Goal: Communication & Community: Answer question/provide support

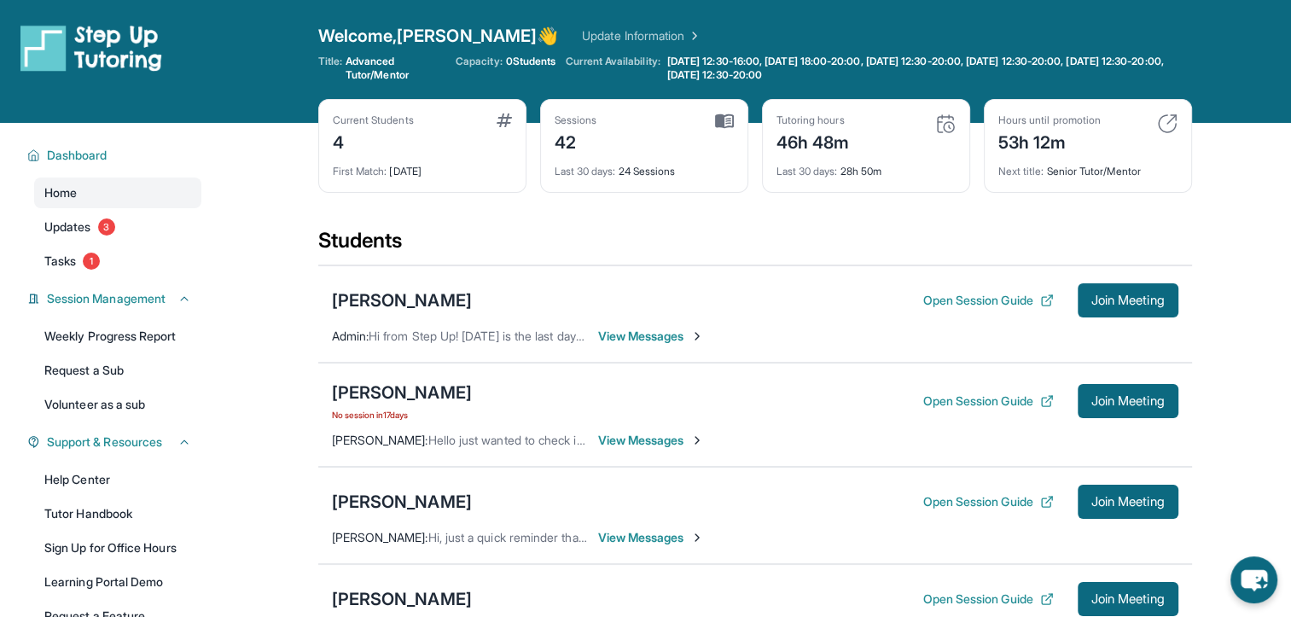
click at [684, 331] on span "View Messages" at bounding box center [651, 336] width 107 height 17
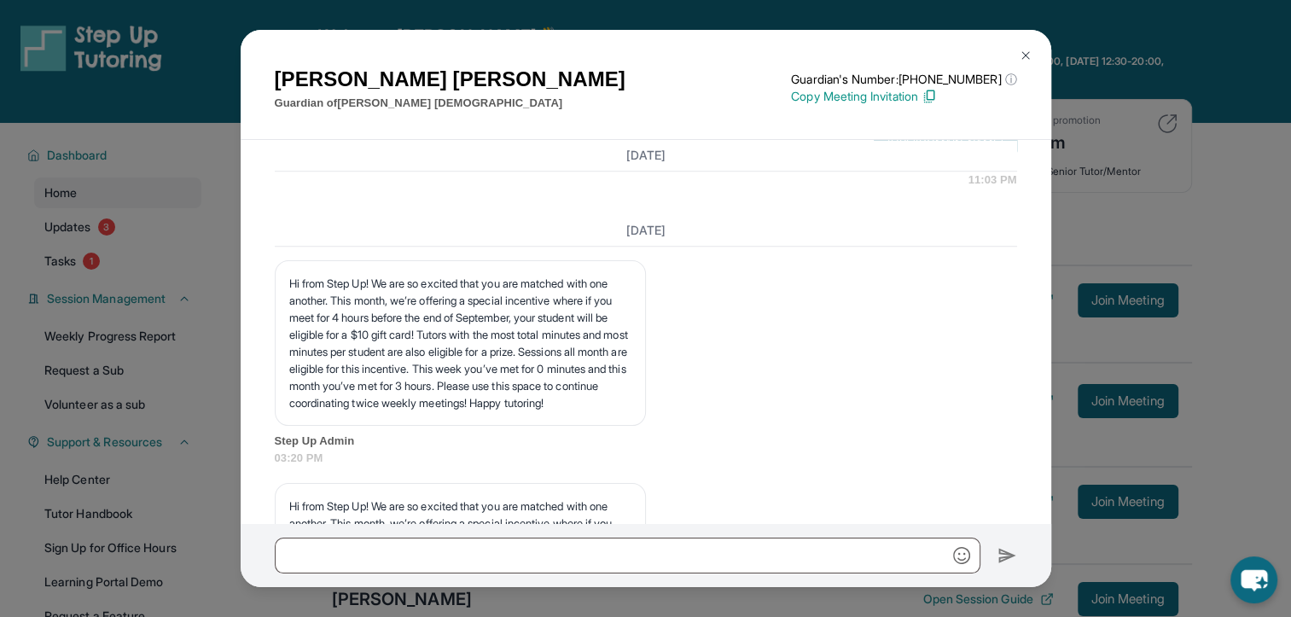
scroll to position [1338, 0]
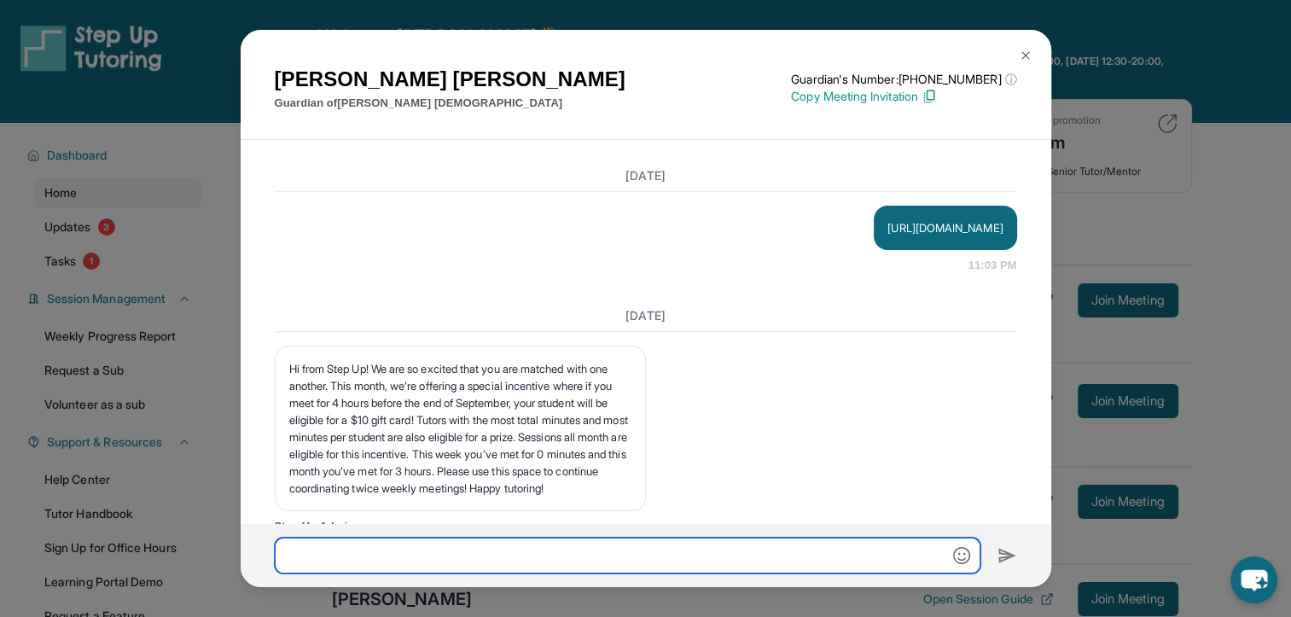
click at [495, 560] on input "text" at bounding box center [627, 555] width 705 height 36
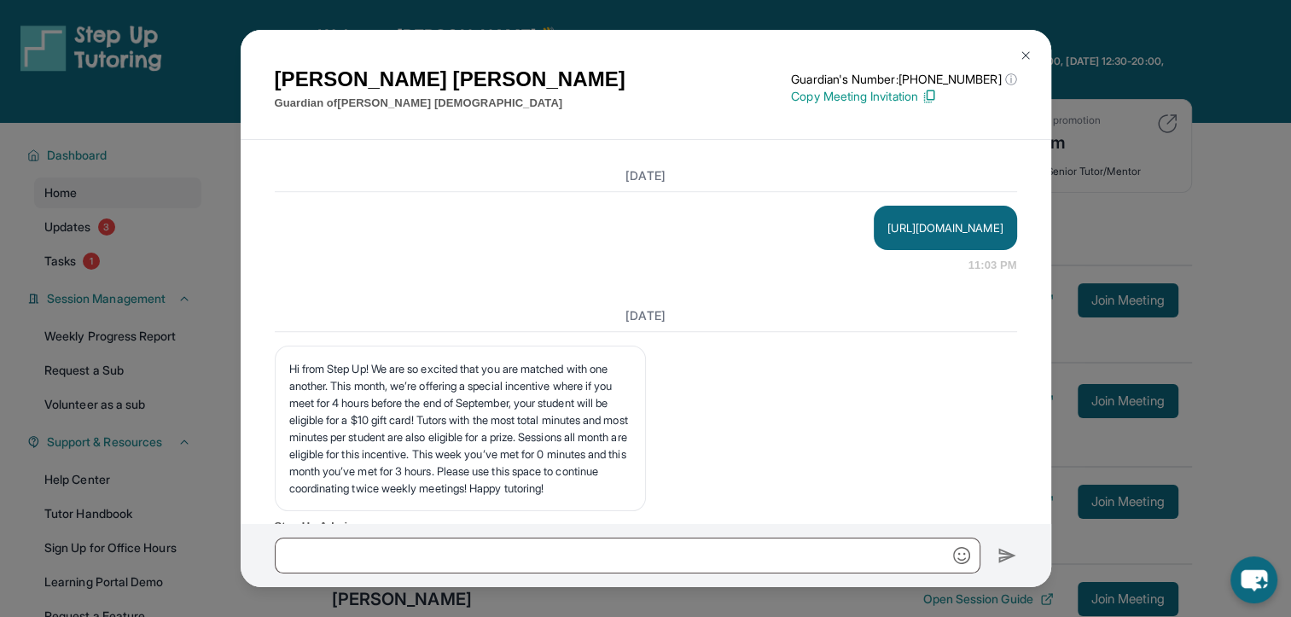
click at [1018, 49] on img at bounding box center [1025, 56] width 14 height 14
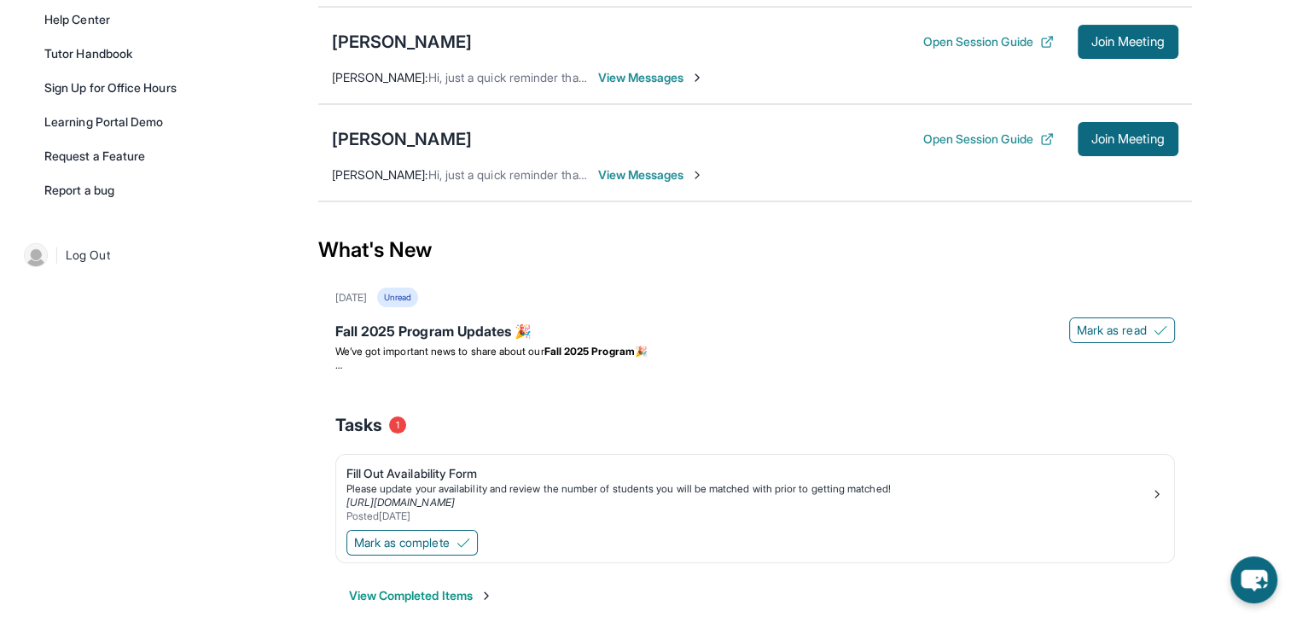
scroll to position [484, 0]
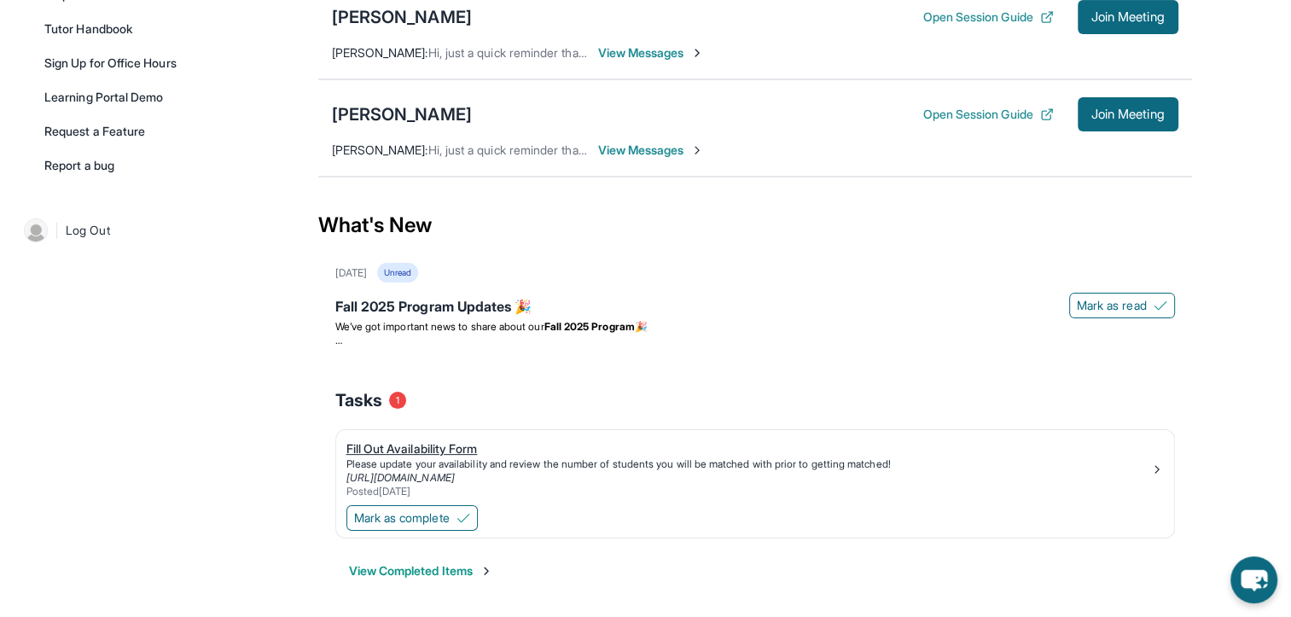
click at [386, 450] on div "Fill Out Availability Form" at bounding box center [748, 448] width 804 height 17
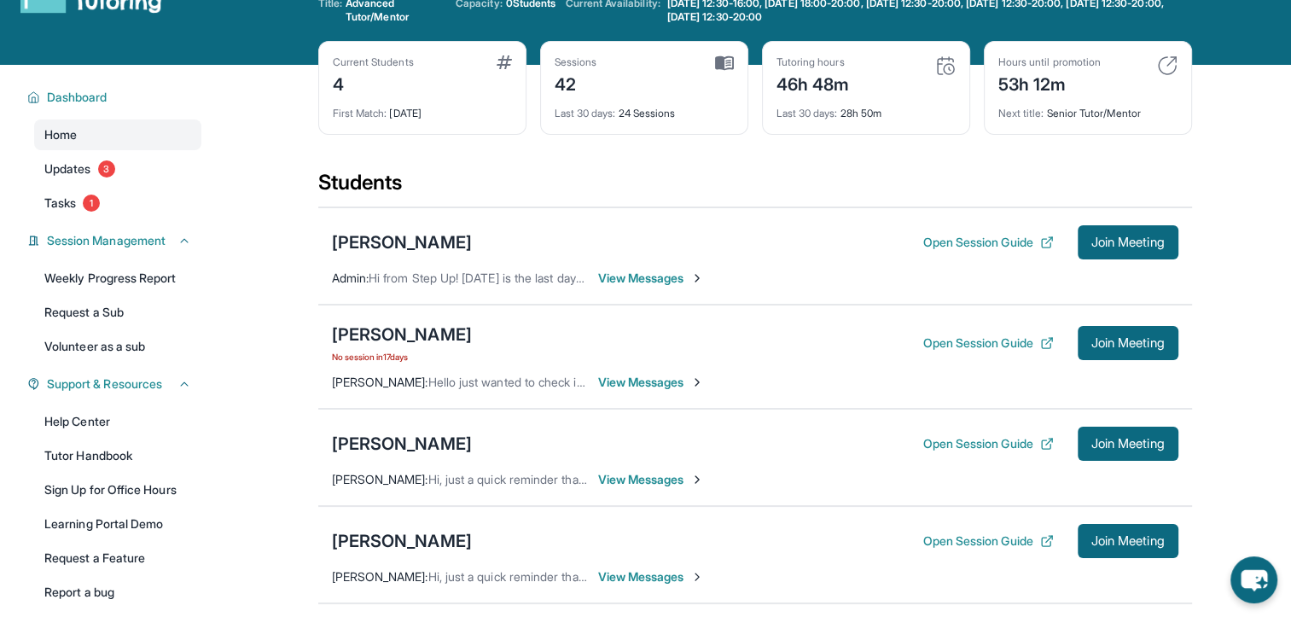
scroll to position [0, 0]
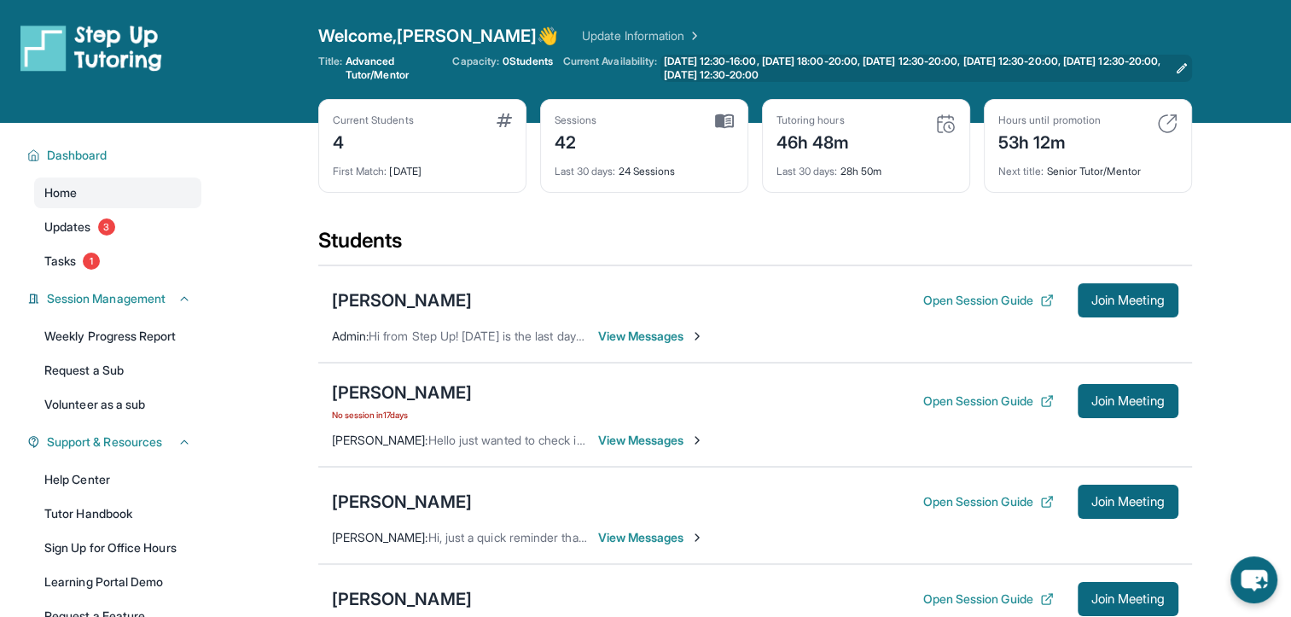
click at [920, 73] on span "[DATE] 12:30-16:00, [DATE] 18:00-20:00, [DATE] 12:30-20:00, [DATE] 12:30-20:00,…" at bounding box center [915, 68] width 503 height 27
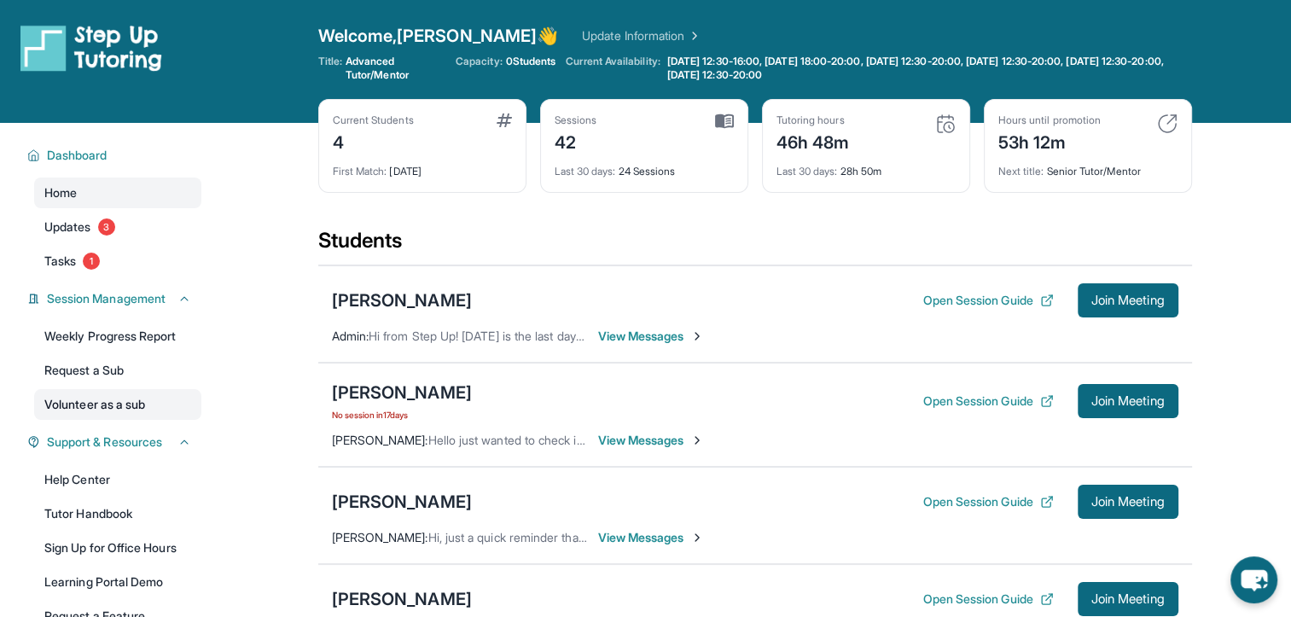
click at [149, 399] on link "Volunteer as a sub" at bounding box center [117, 404] width 167 height 31
click at [688, 340] on span "View Messages" at bounding box center [651, 336] width 107 height 17
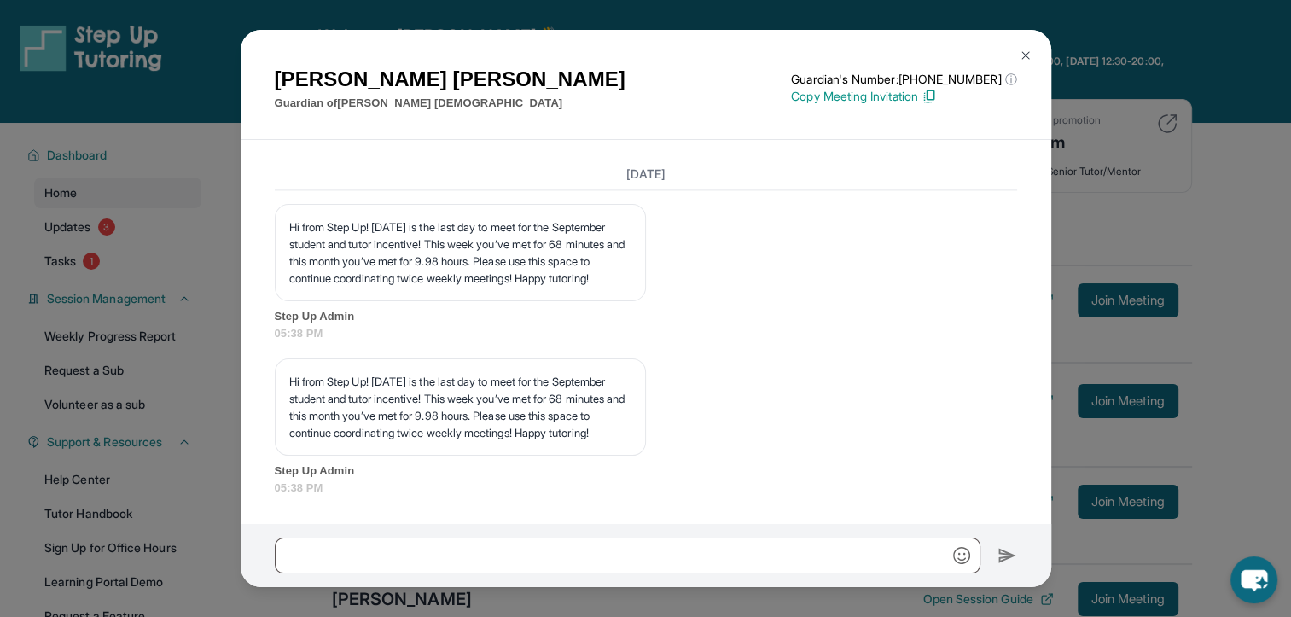
scroll to position [2618, 0]
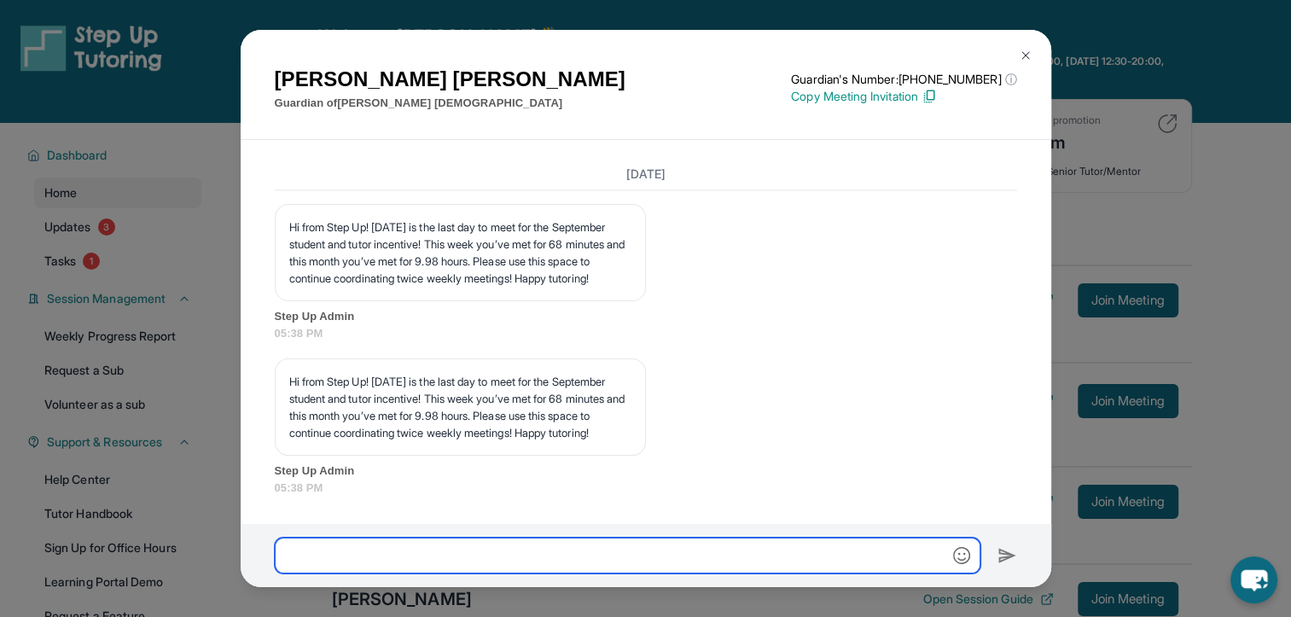
click at [578, 552] on input "text" at bounding box center [627, 555] width 705 height 36
drag, startPoint x: 379, startPoint y: 568, endPoint x: 369, endPoint y: 565, distance: 10.0
click at [369, 565] on input "**********" at bounding box center [627, 555] width 705 height 36
click at [463, 562] on input "**********" at bounding box center [627, 555] width 705 height 36
type input "**********"
